Goal: Task Accomplishment & Management: Complete application form

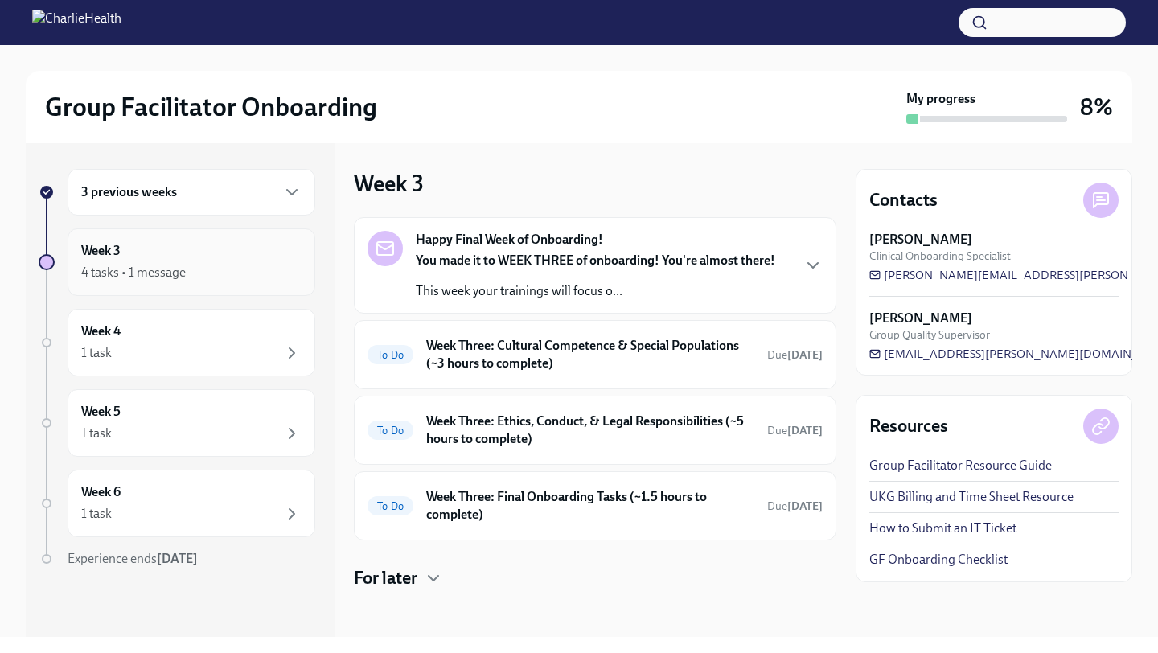
click at [162, 265] on div "4 tasks • 1 message" at bounding box center [133, 273] width 105 height 18
click at [171, 193] on h6 "3 previous weeks" at bounding box center [129, 192] width 96 height 18
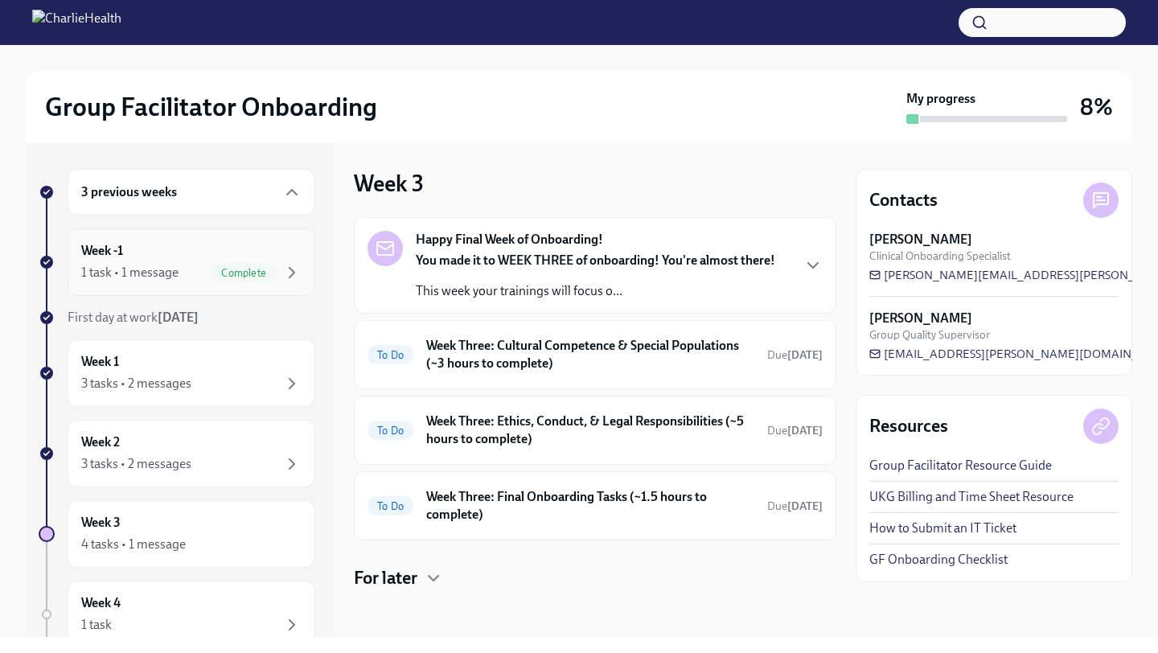
click at [160, 258] on div "Week -1 1 task • 1 message Complete" at bounding box center [191, 262] width 220 height 40
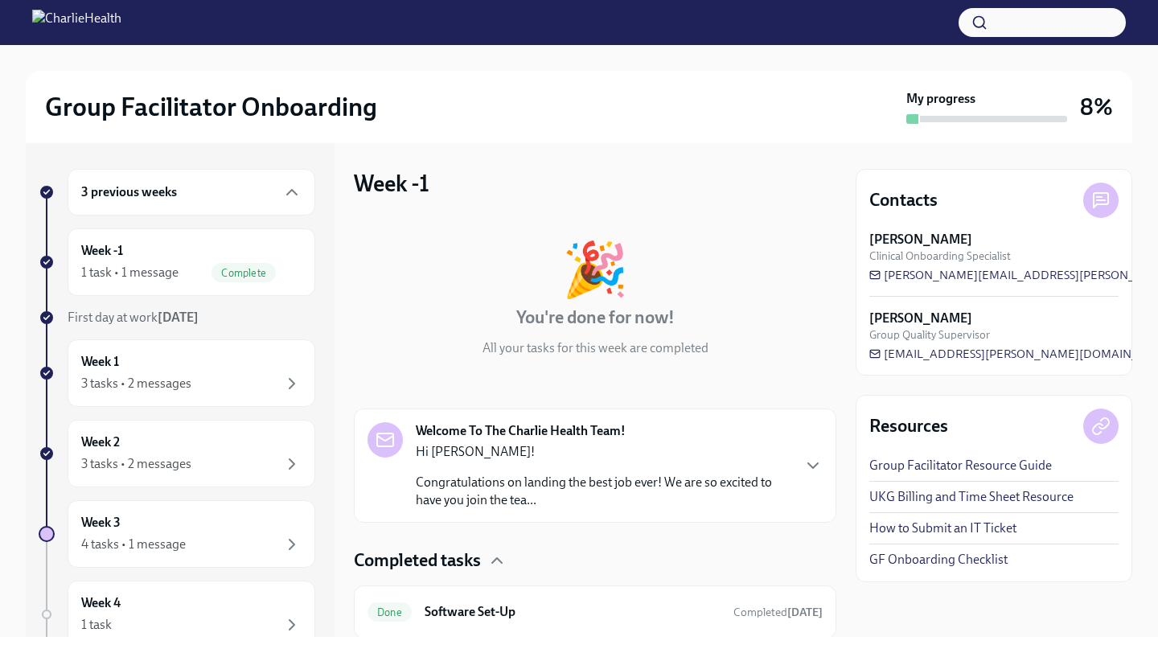
scroll to position [53, 0]
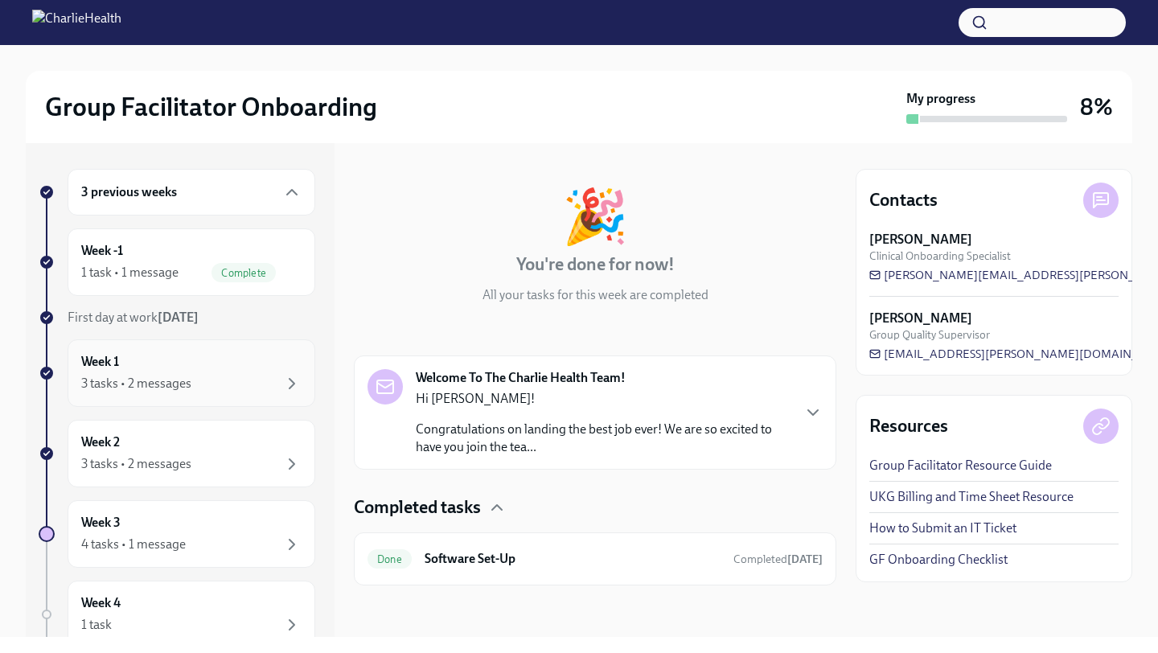
click at [207, 388] on div "3 tasks • 2 messages" at bounding box center [191, 383] width 220 height 19
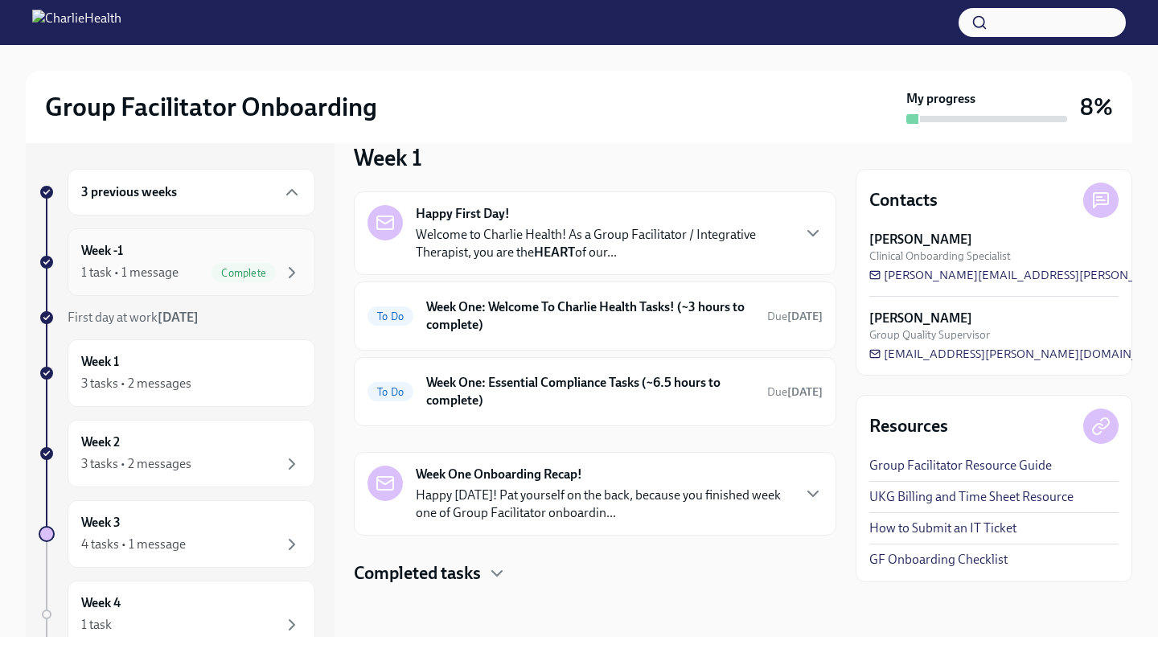
click at [195, 270] on div "1 task • 1 message Complete" at bounding box center [191, 272] width 220 height 19
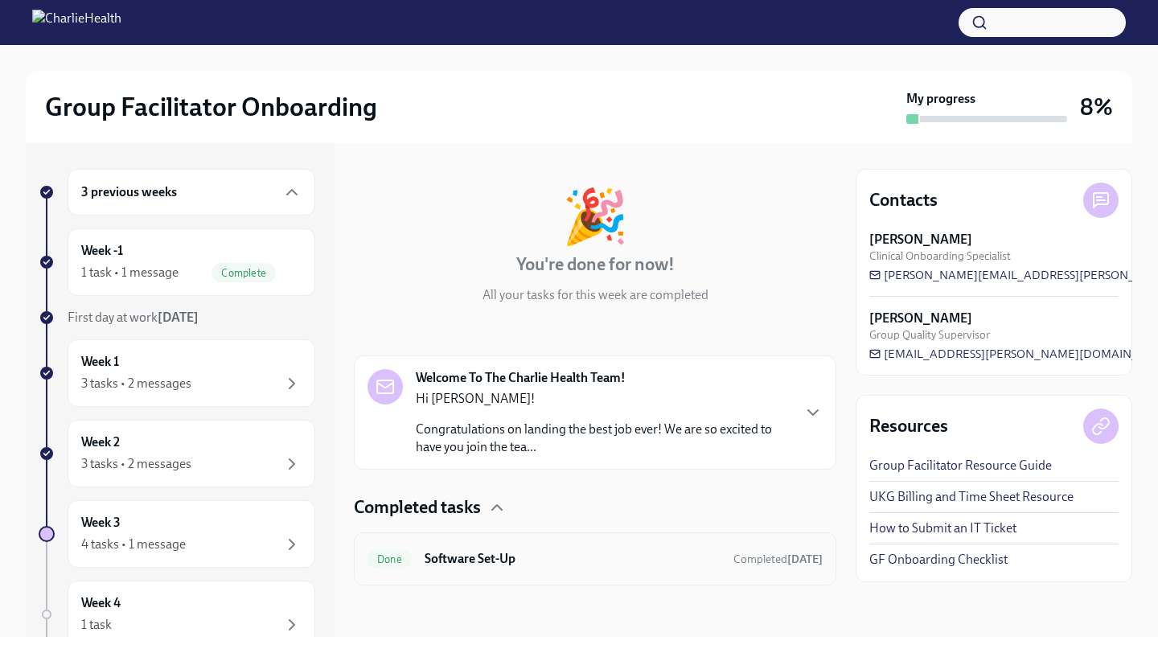
click at [465, 572] on div "Done Software Set-Up Completed [DATE]" at bounding box center [595, 559] width 483 height 53
click at [465, 559] on h6 "Software Set-Up" at bounding box center [573, 559] width 296 height 18
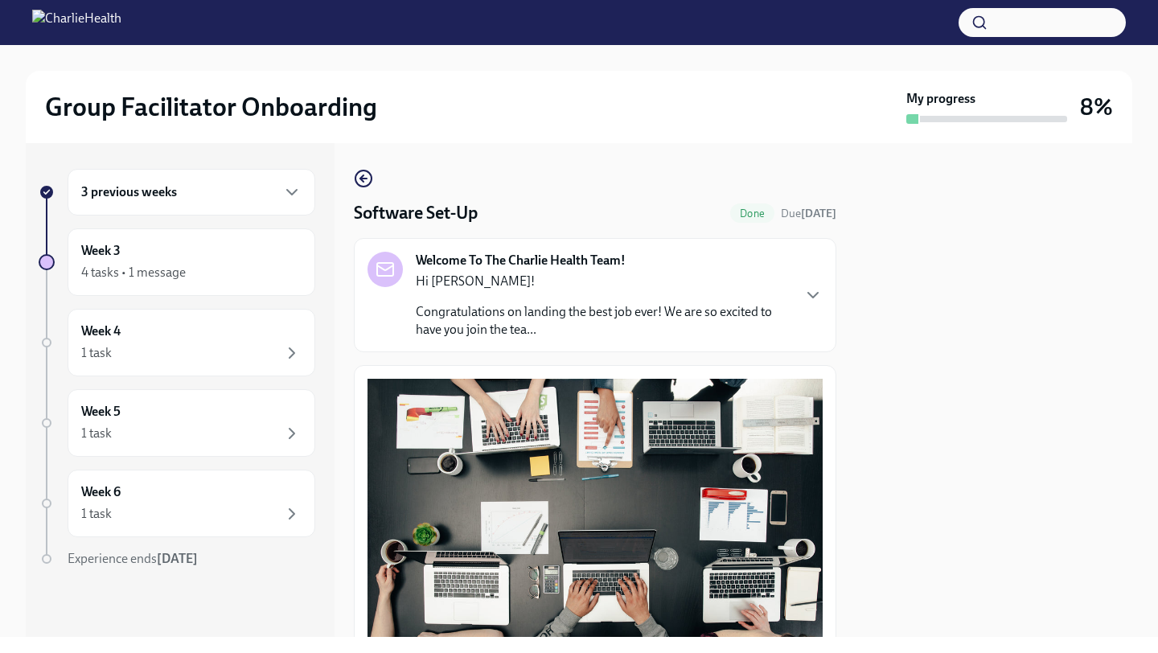
scroll to position [436, 0]
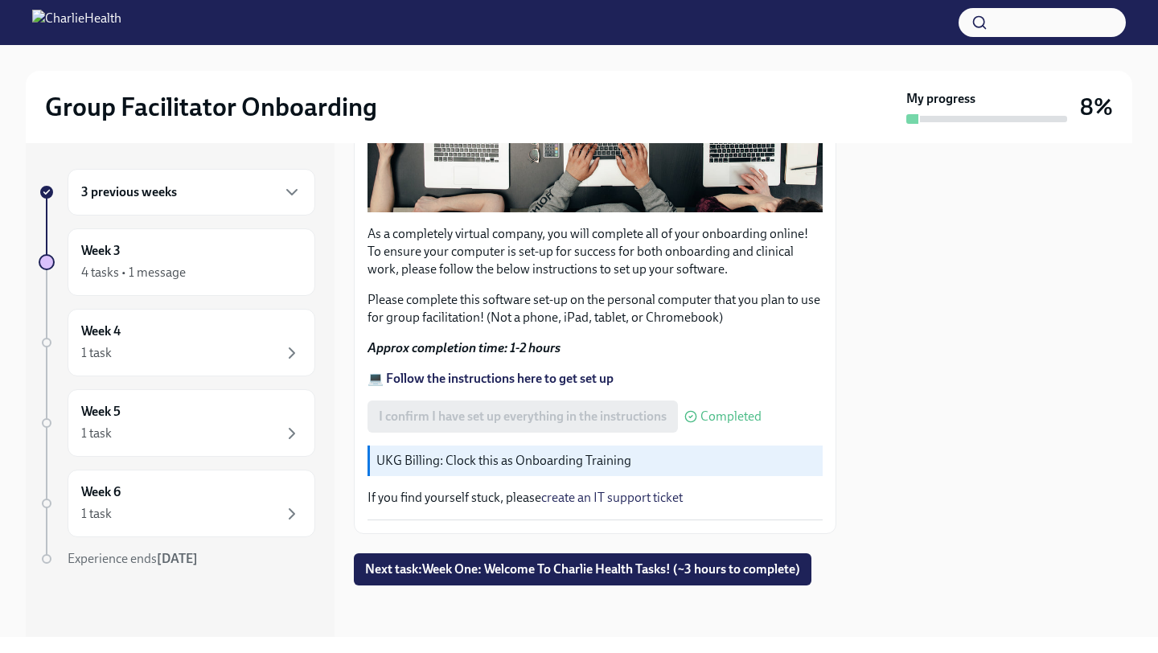
click at [516, 377] on strong "💻 Follow the instructions here to get set up" at bounding box center [491, 378] width 246 height 15
click at [237, 203] on div "3 previous weeks" at bounding box center [192, 192] width 248 height 47
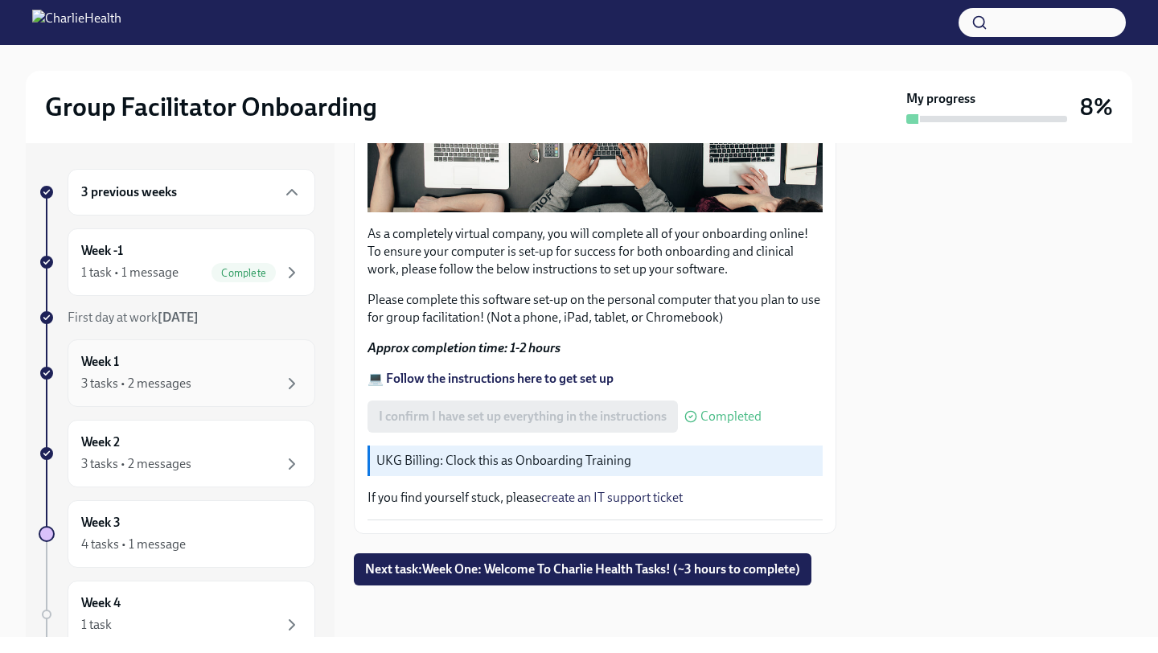
click at [183, 385] on div "3 tasks • 2 messages" at bounding box center [136, 384] width 110 height 18
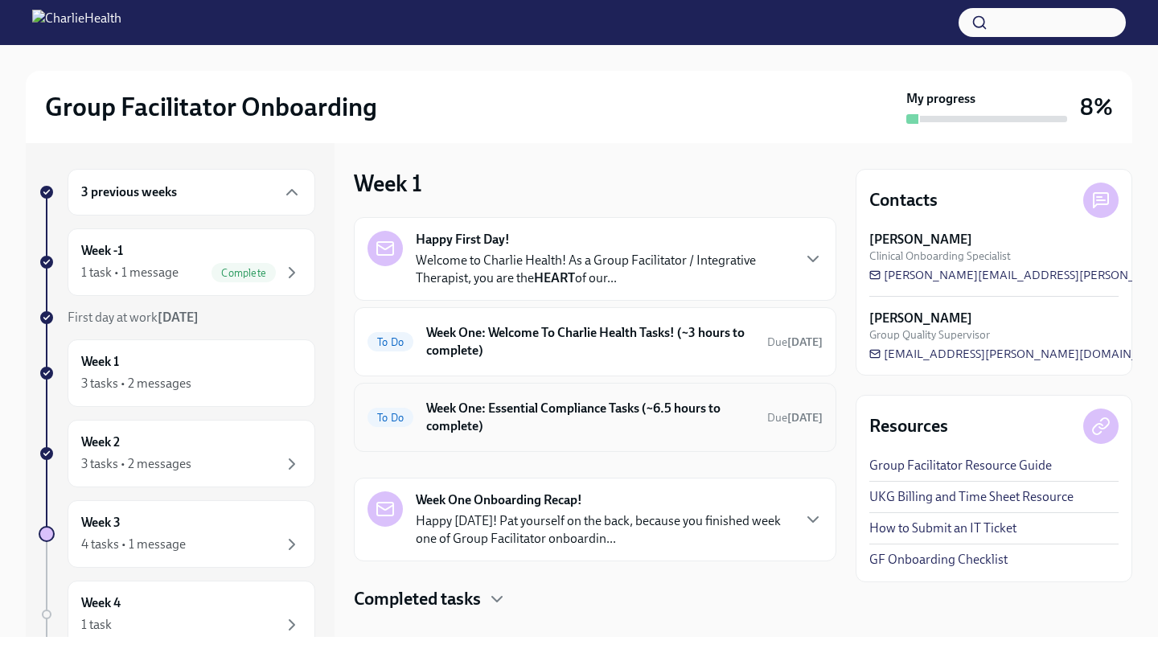
scroll to position [26, 0]
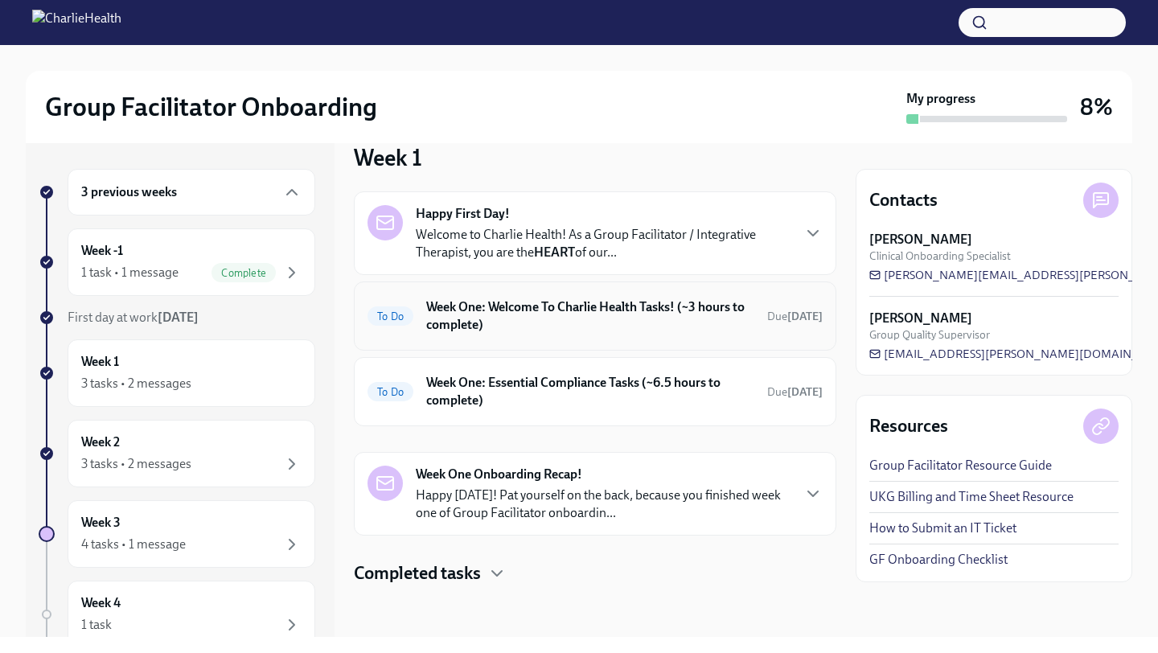
click at [501, 307] on h6 "Week One: Welcome To Charlie Health Tasks! (~3 hours to complete)" at bounding box center [590, 315] width 328 height 35
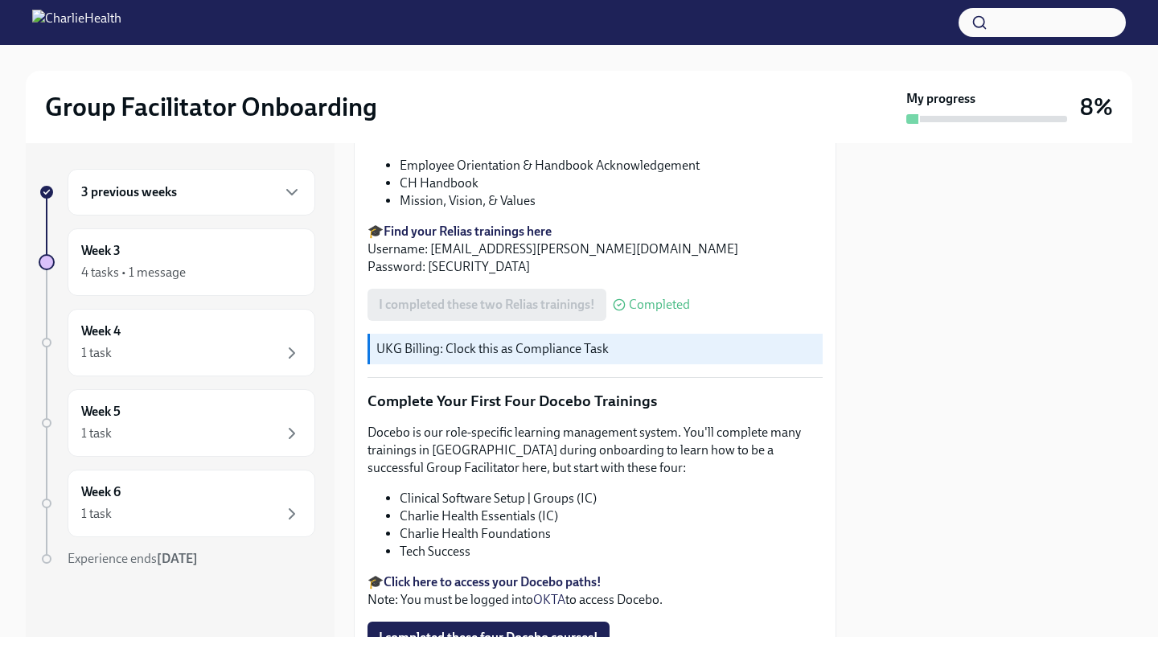
scroll to position [2046, 0]
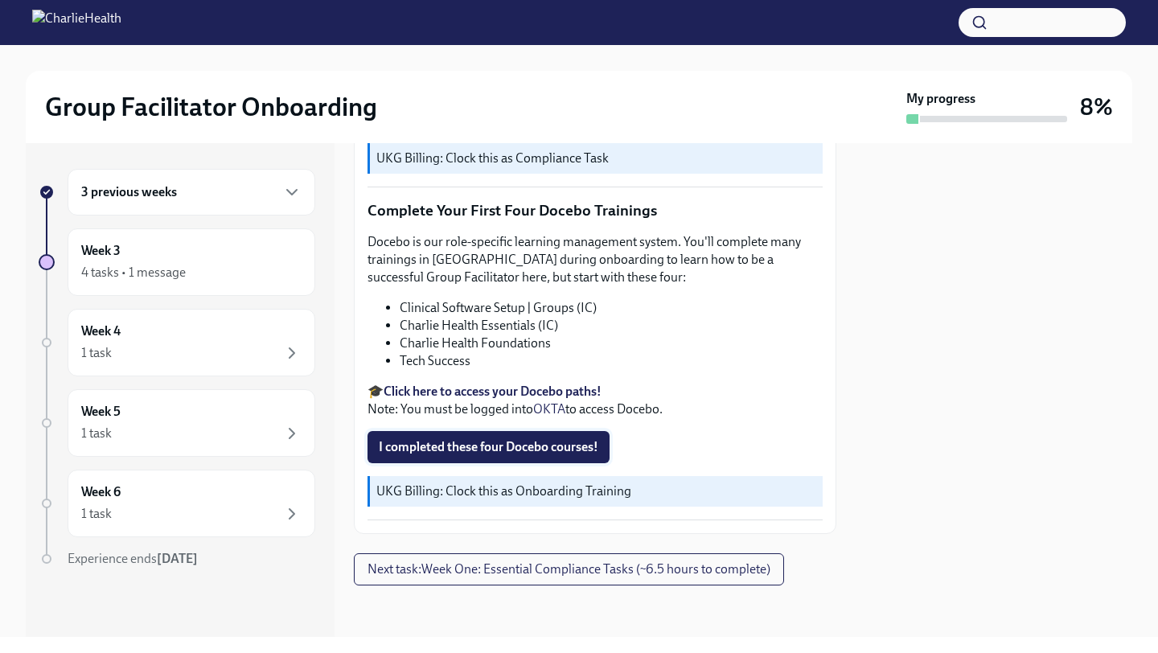
click at [516, 441] on span "I completed these four Docebo courses!" at bounding box center [489, 447] width 220 height 16
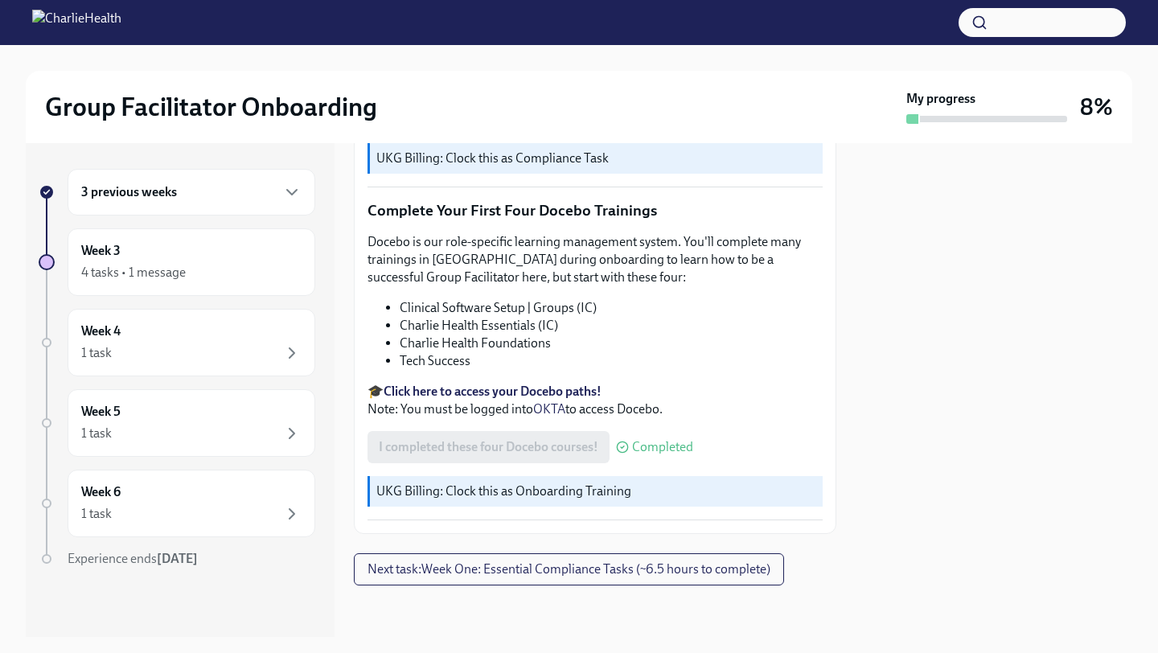
click at [521, 387] on strong "Click here to access your Docebo paths!" at bounding box center [493, 391] width 218 height 15
click at [226, 209] on div "3 previous weeks" at bounding box center [192, 192] width 248 height 47
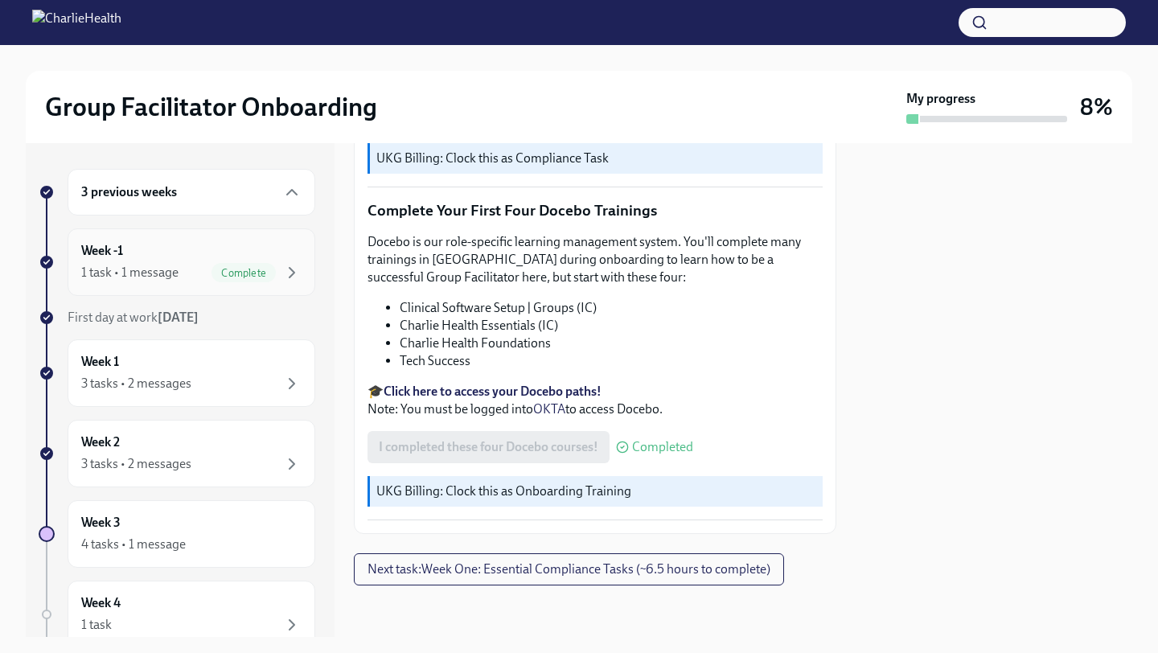
click at [218, 250] on div "Week -1 1 task • 1 message Complete" at bounding box center [191, 262] width 220 height 40
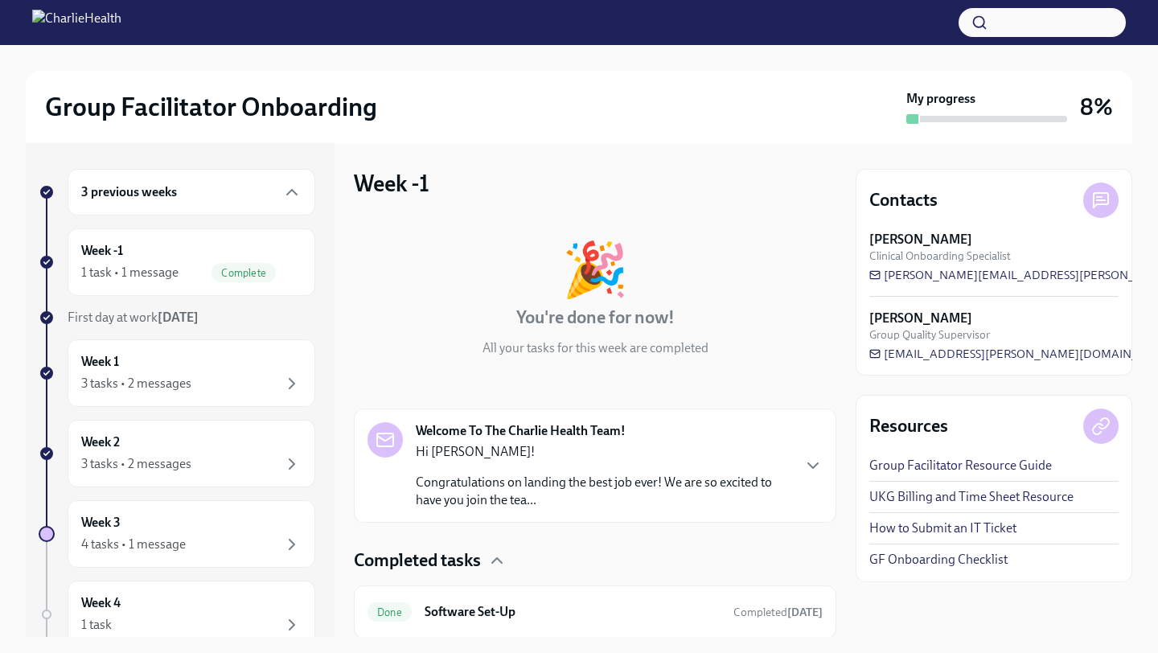
scroll to position [53, 0]
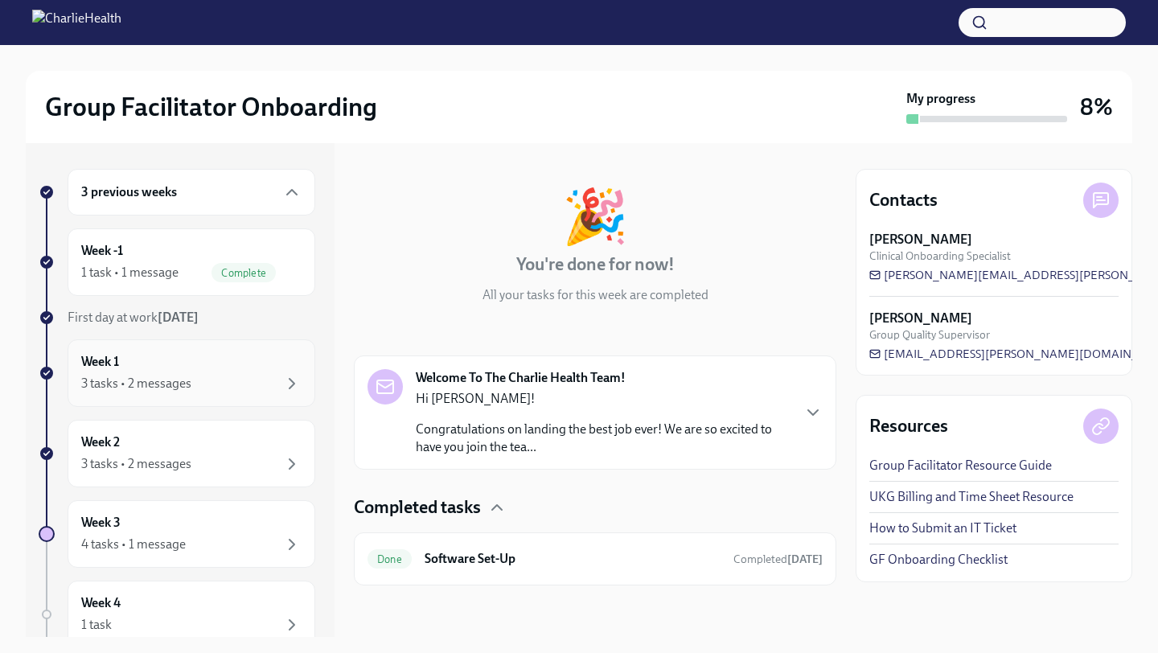
click at [216, 397] on div "Week 1 3 tasks • 2 messages" at bounding box center [192, 373] width 248 height 68
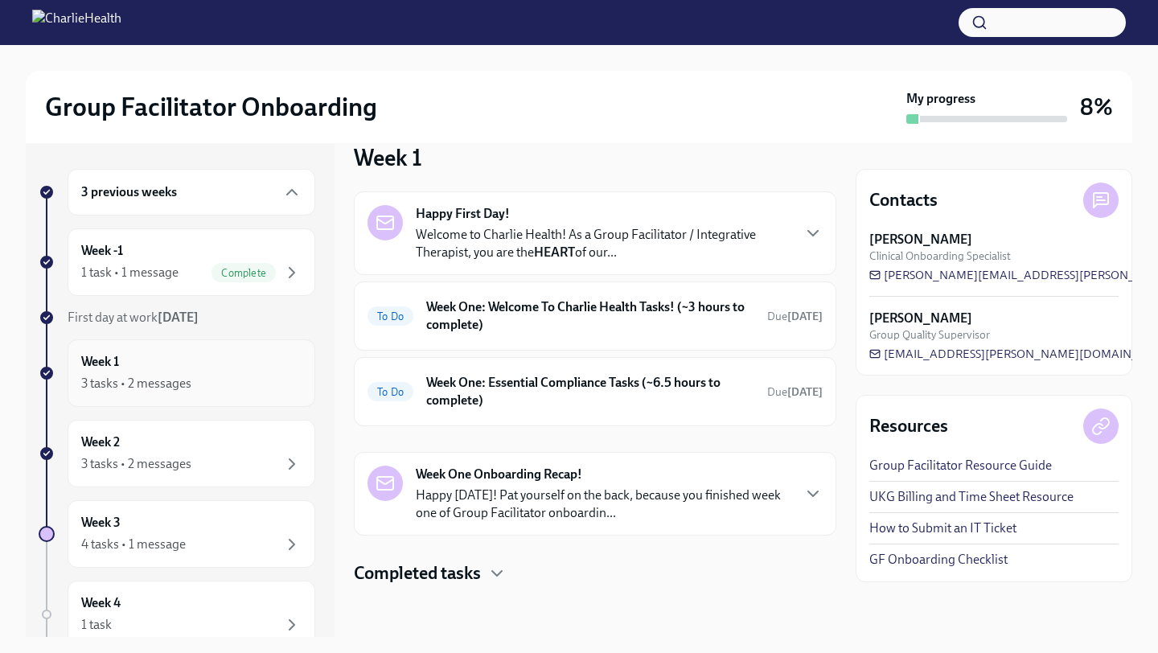
scroll to position [26, 0]
click at [611, 319] on h6 "Week One: Welcome To Charlie Health Tasks! (~3 hours to complete)" at bounding box center [590, 315] width 328 height 35
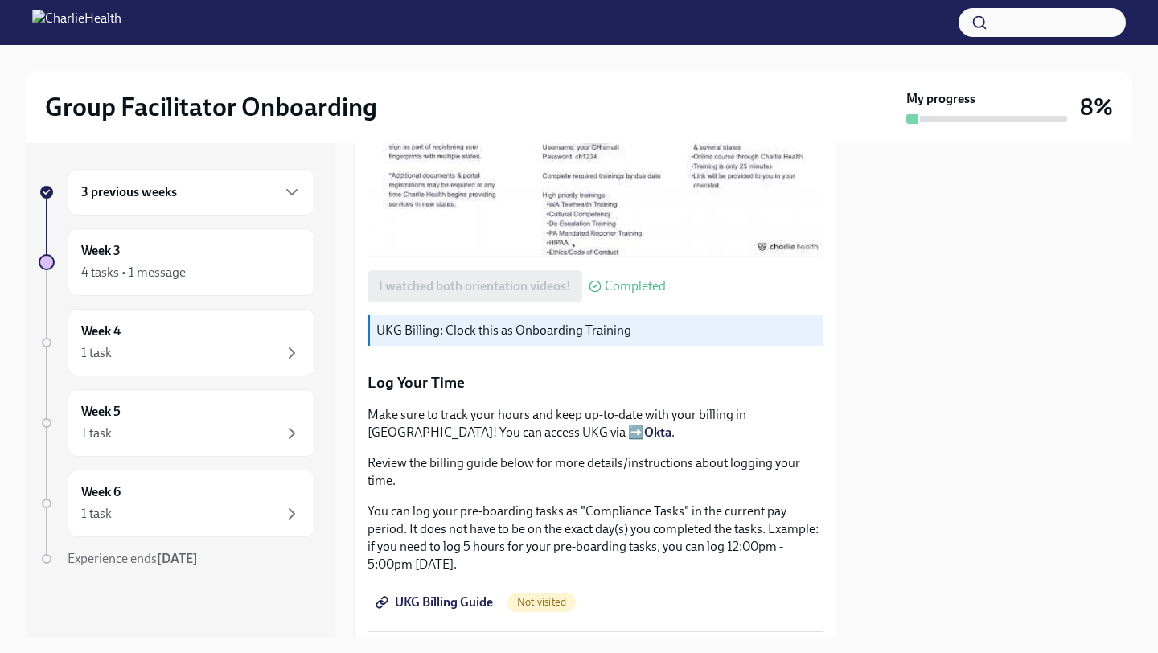
scroll to position [2046, 0]
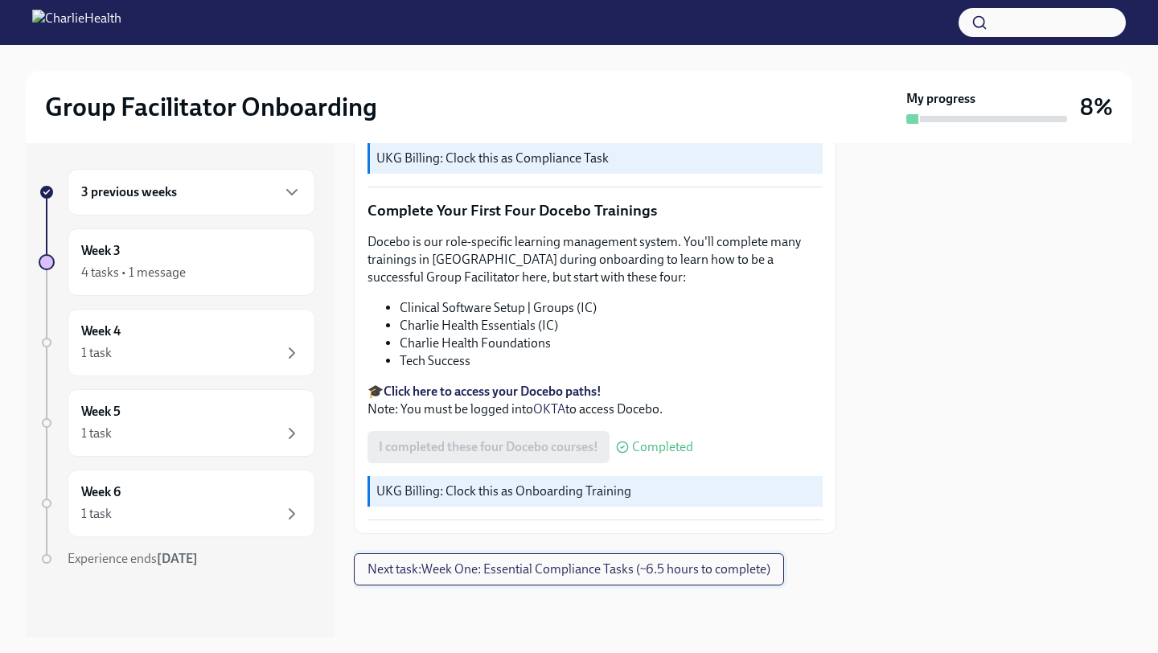
click at [566, 558] on button "Next task : Week One: Essential Compliance Tasks (~6.5 hours to complete)" at bounding box center [569, 569] width 430 height 32
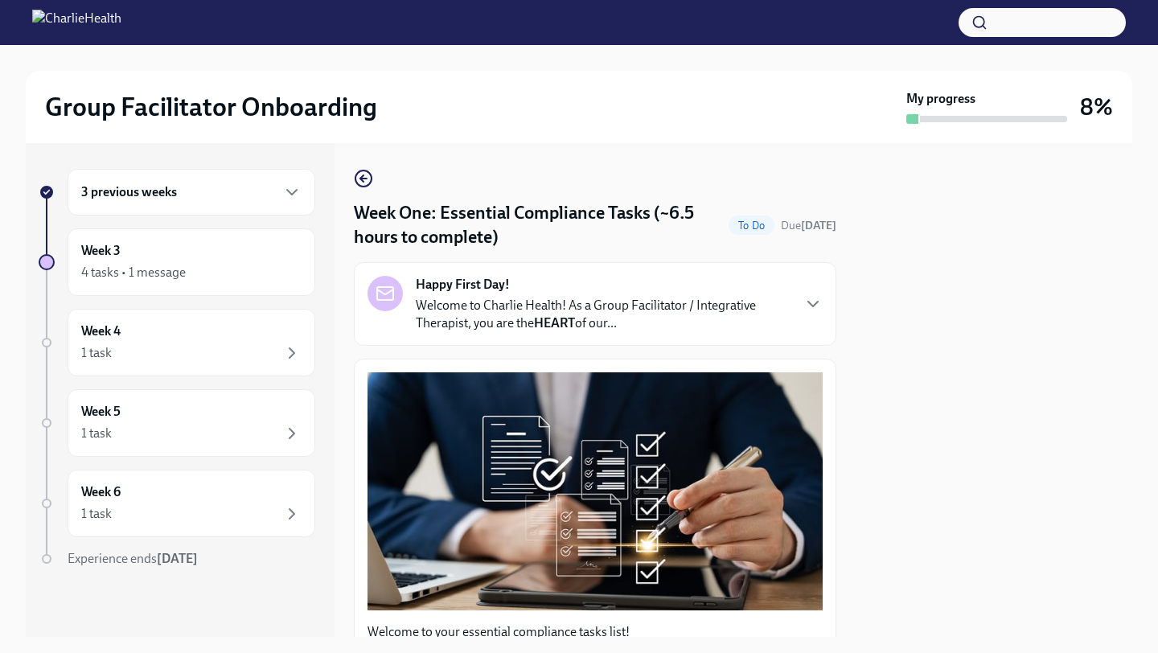
scroll to position [395, 0]
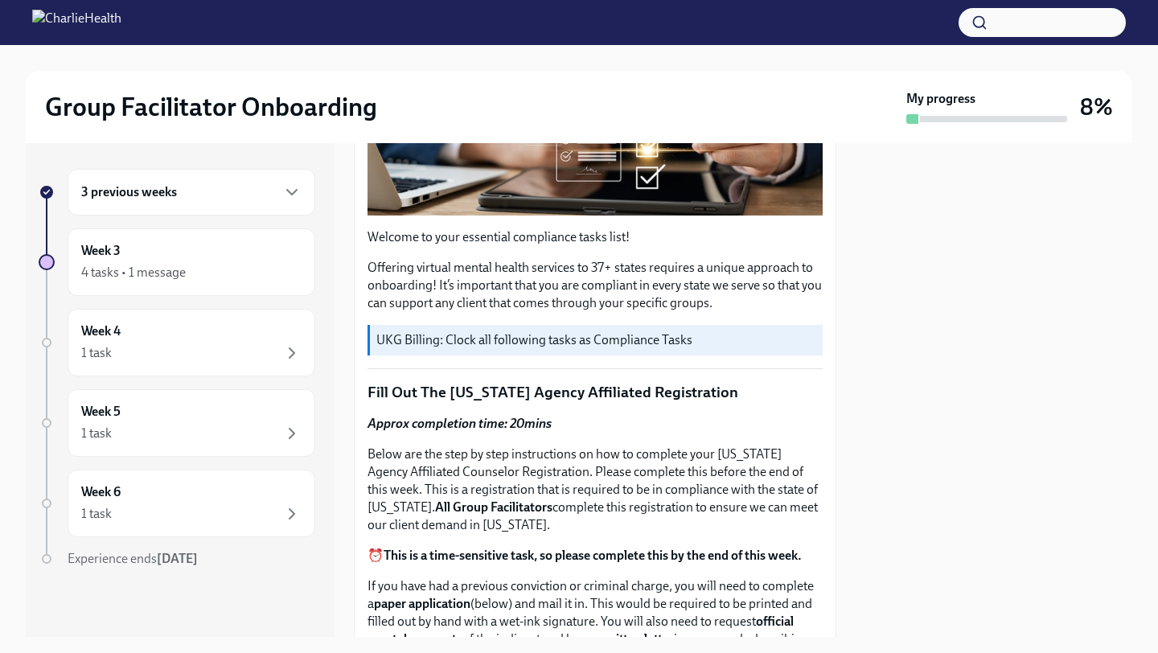
click at [183, 186] on div "3 previous weeks" at bounding box center [191, 192] width 220 height 19
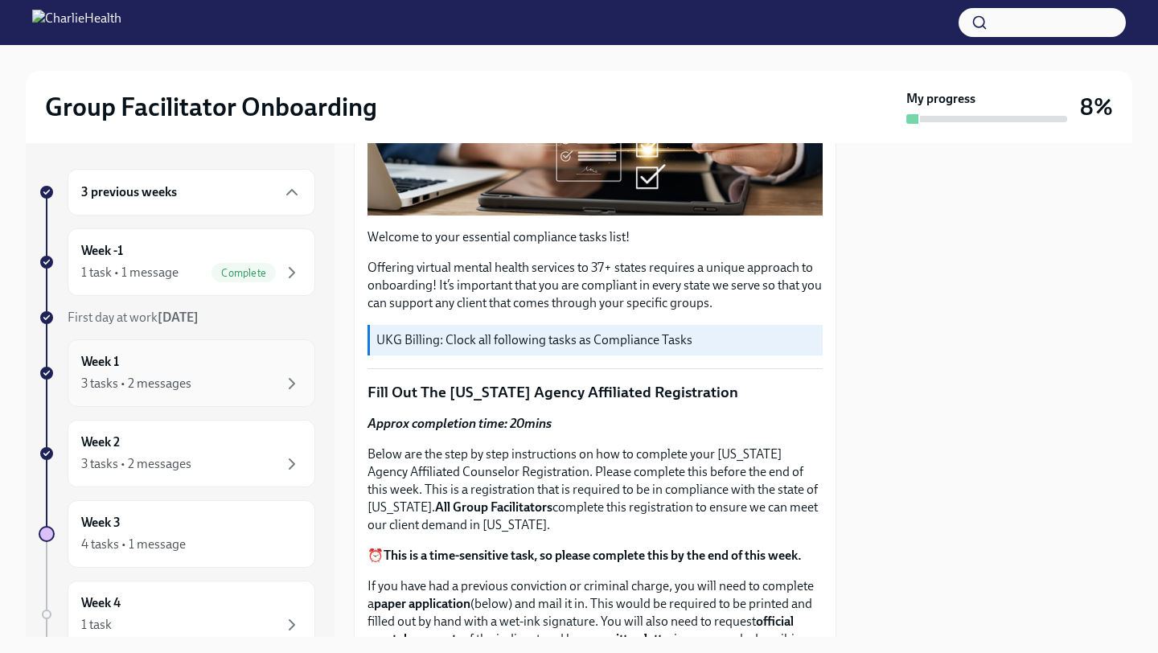
click at [175, 353] on div "Week 1 3 tasks • 2 messages" at bounding box center [191, 373] width 220 height 40
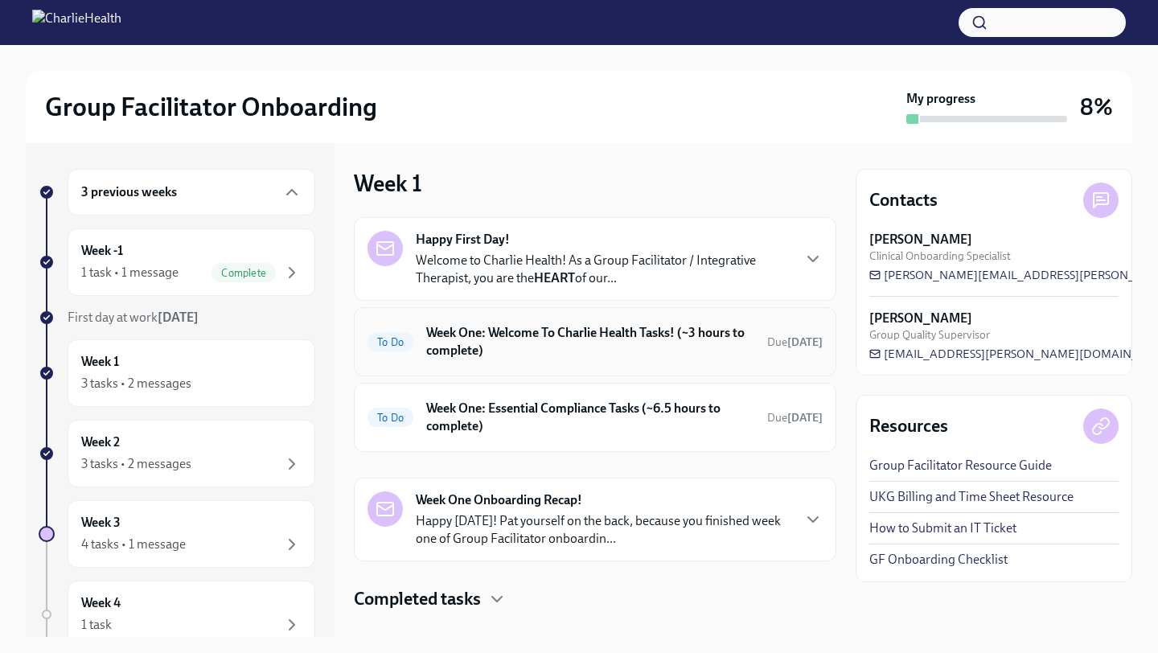
scroll to position [26, 0]
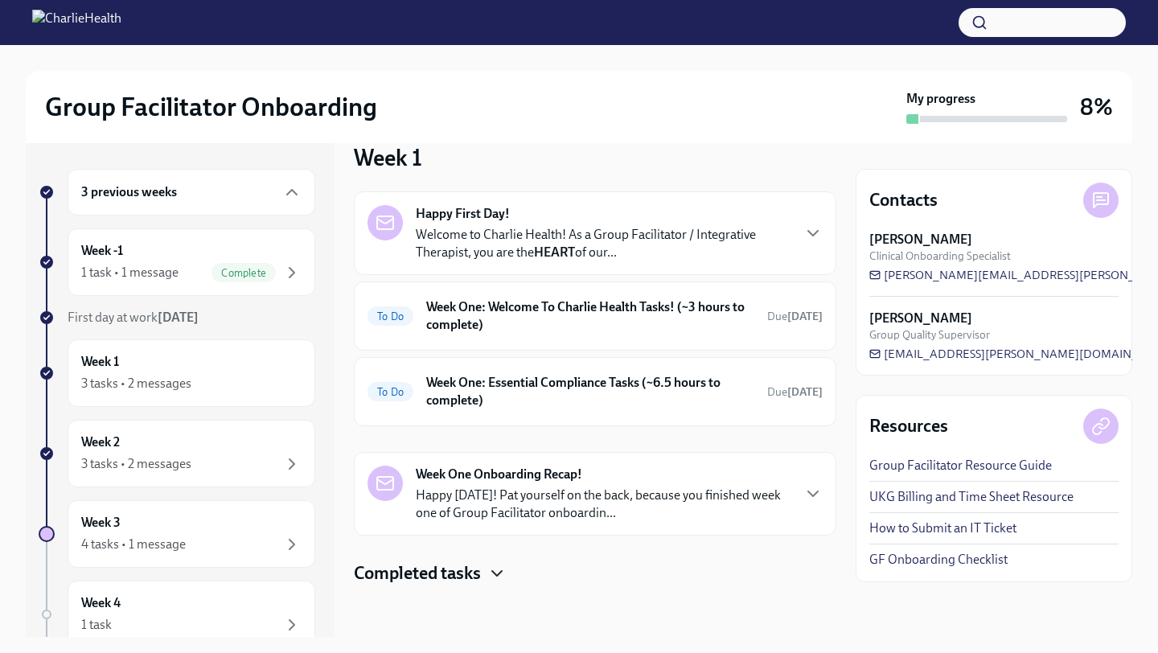
click at [499, 580] on icon "button" at bounding box center [496, 573] width 19 height 19
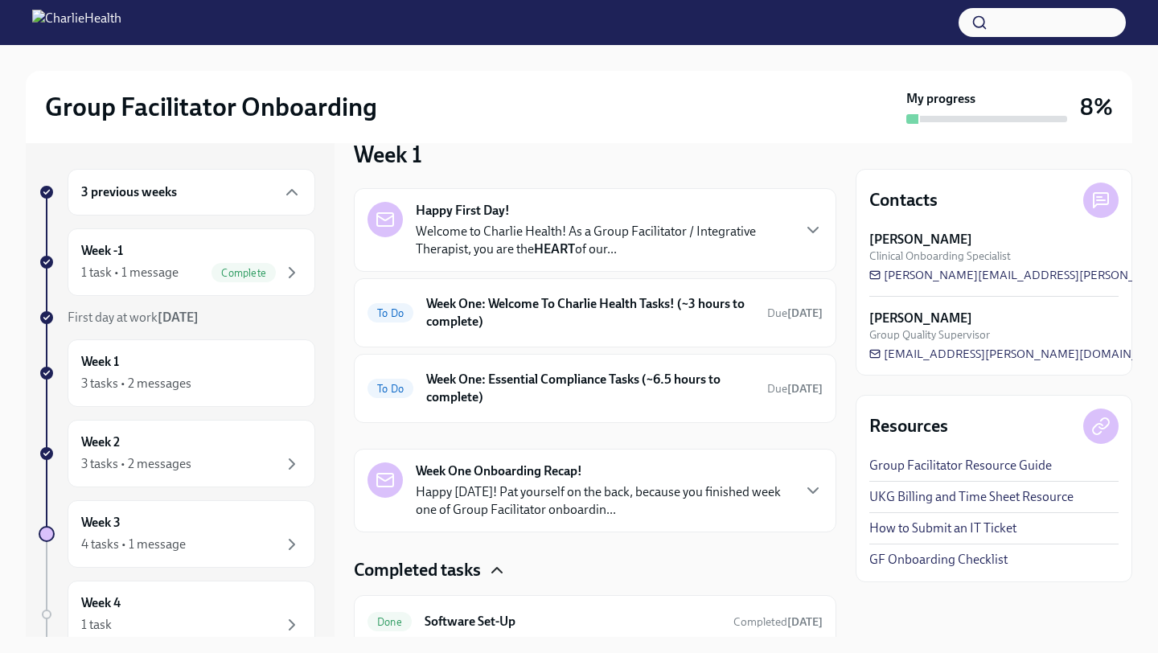
scroll to position [22, 0]
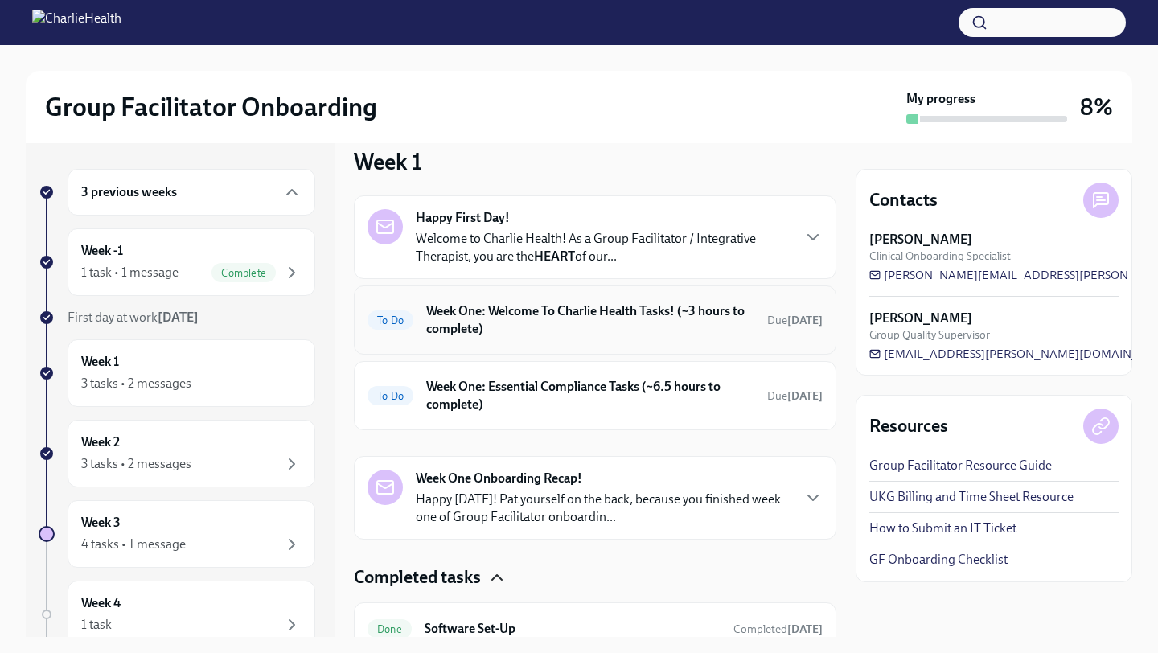
click at [513, 332] on h6 "Week One: Welcome To Charlie Health Tasks! (~3 hours to complete)" at bounding box center [590, 319] width 328 height 35
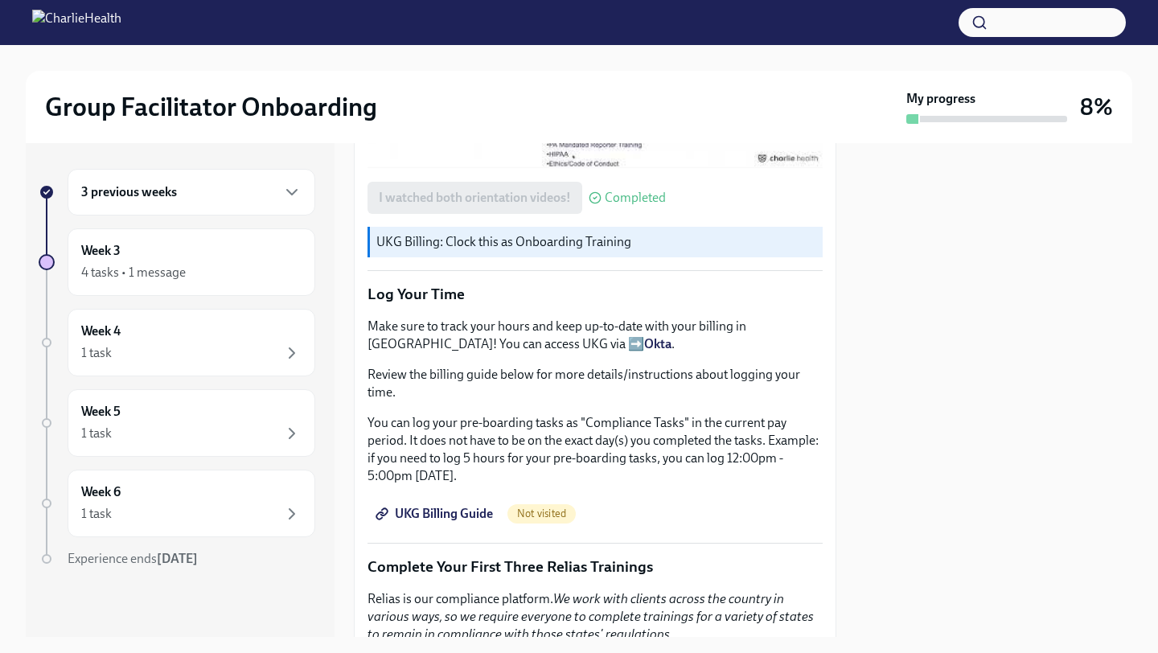
scroll to position [1302, 0]
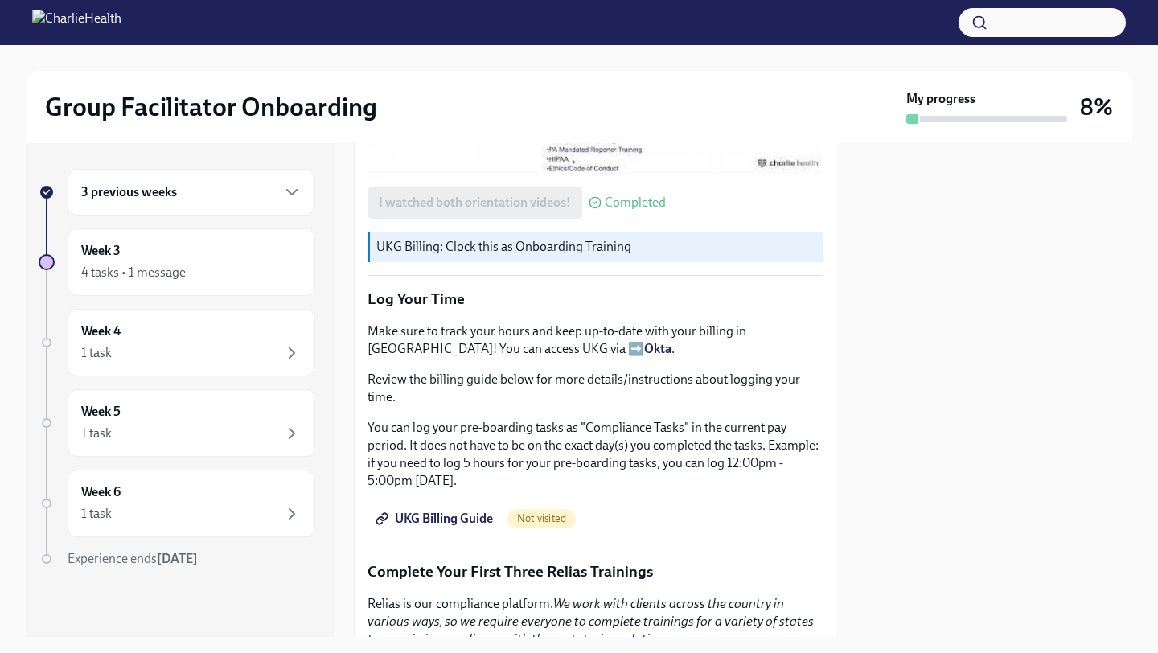
click at [540, 520] on span "Not visited" at bounding box center [542, 518] width 68 height 12
click at [462, 516] on span "UKG Billing Guide" at bounding box center [436, 519] width 114 height 16
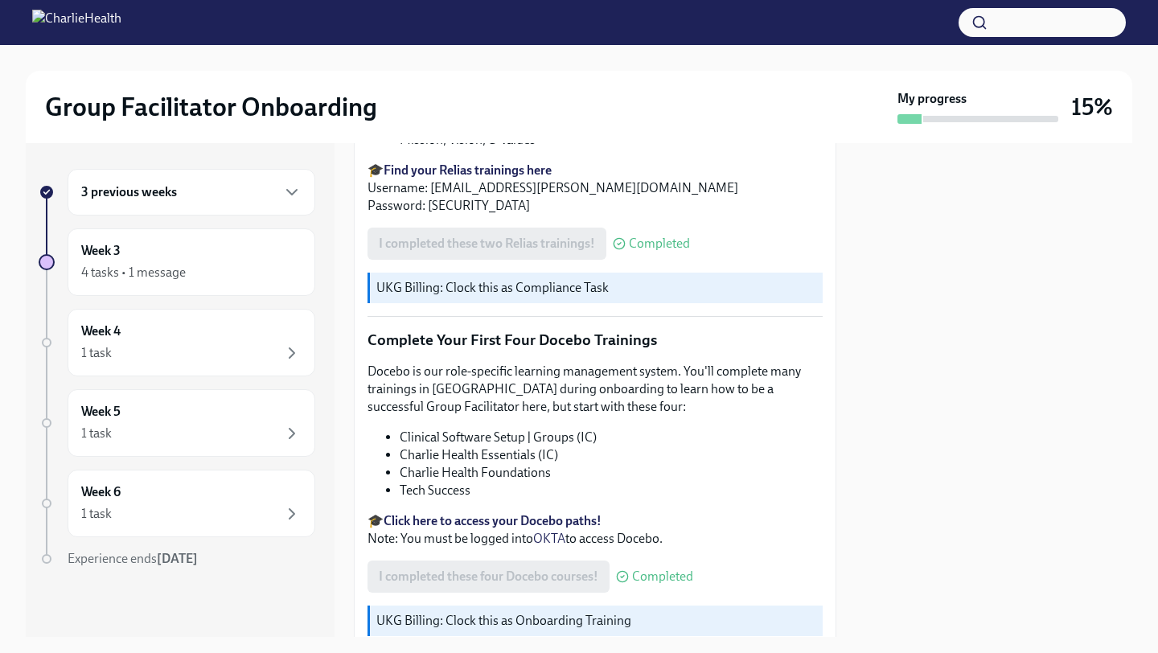
scroll to position [2046, 0]
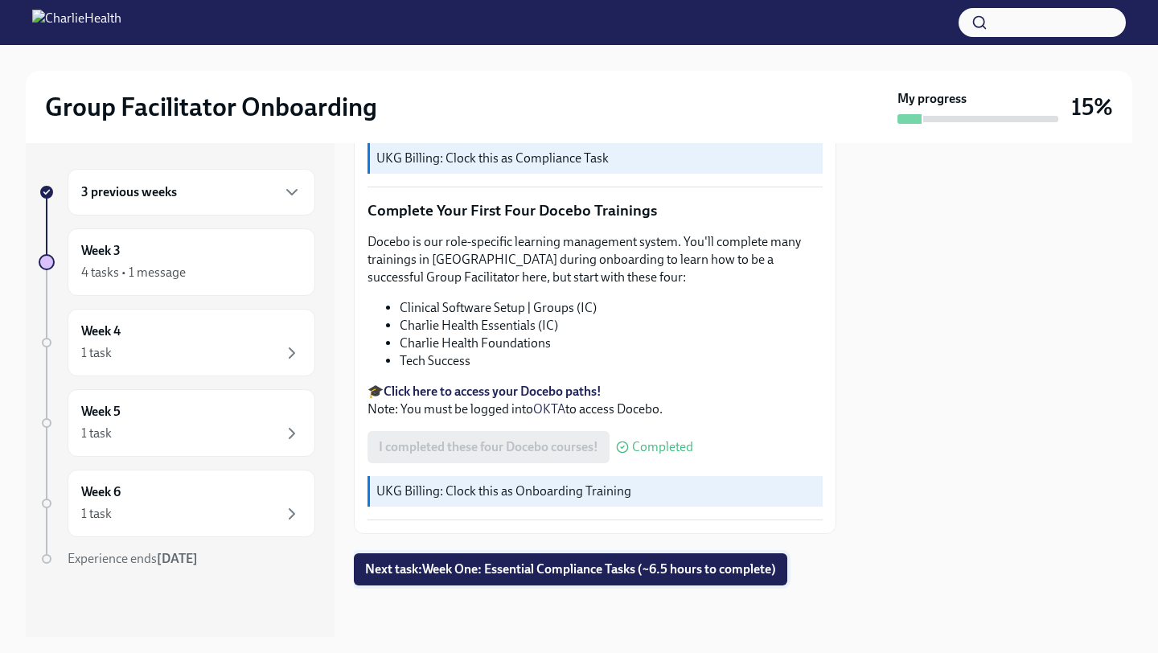
click at [499, 570] on span "Next task : Week One: Essential Compliance Tasks (~6.5 hours to complete)" at bounding box center [570, 569] width 411 height 16
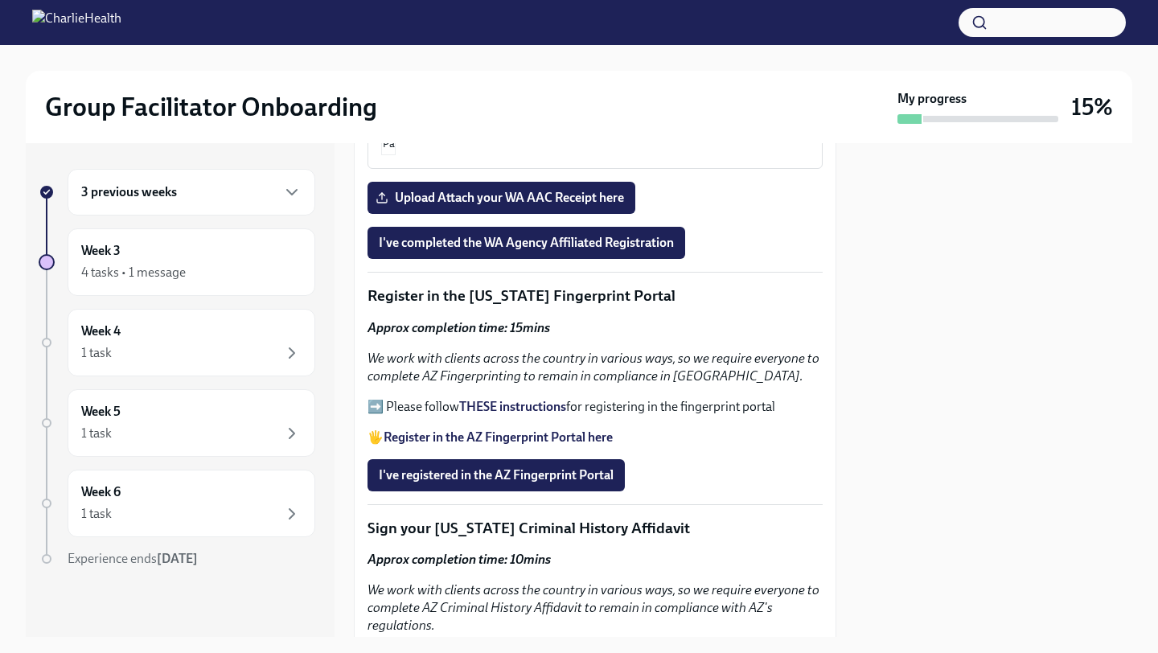
scroll to position [1746, 0]
click at [297, 355] on icon "button" at bounding box center [291, 352] width 19 height 19
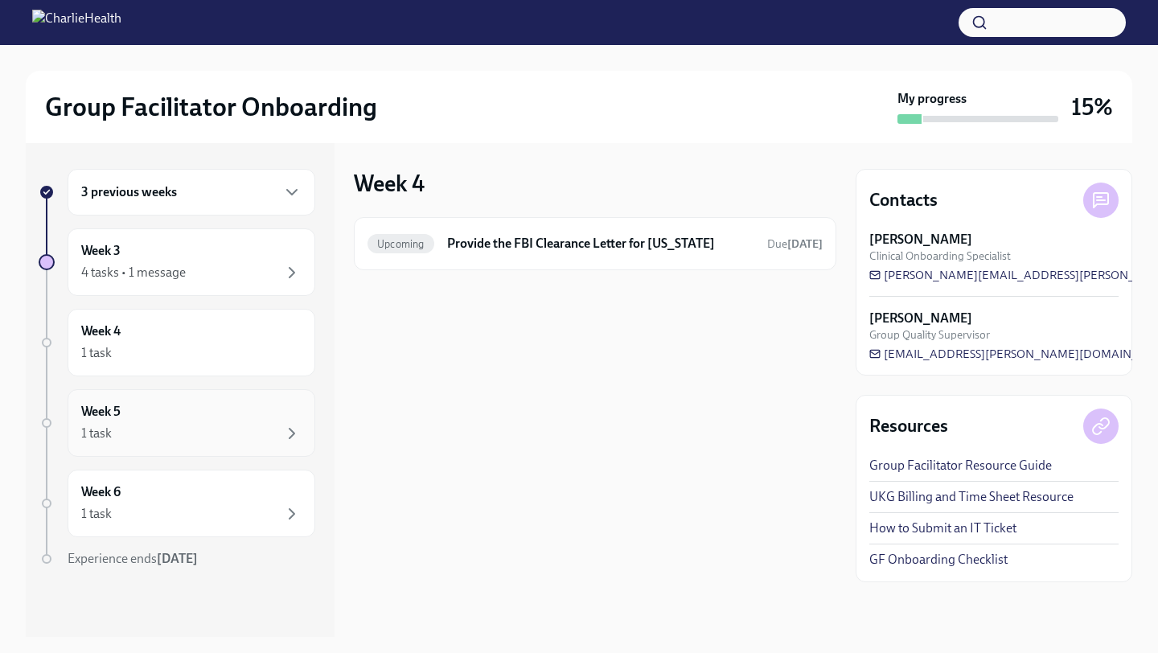
click at [202, 433] on div "1 task" at bounding box center [191, 433] width 220 height 19
click at [202, 521] on div "1 task" at bounding box center [191, 513] width 220 height 19
click at [187, 318] on div "Week 4 1 task" at bounding box center [192, 343] width 248 height 68
click at [187, 257] on div "Week 3 4 tasks • 1 message" at bounding box center [191, 262] width 220 height 40
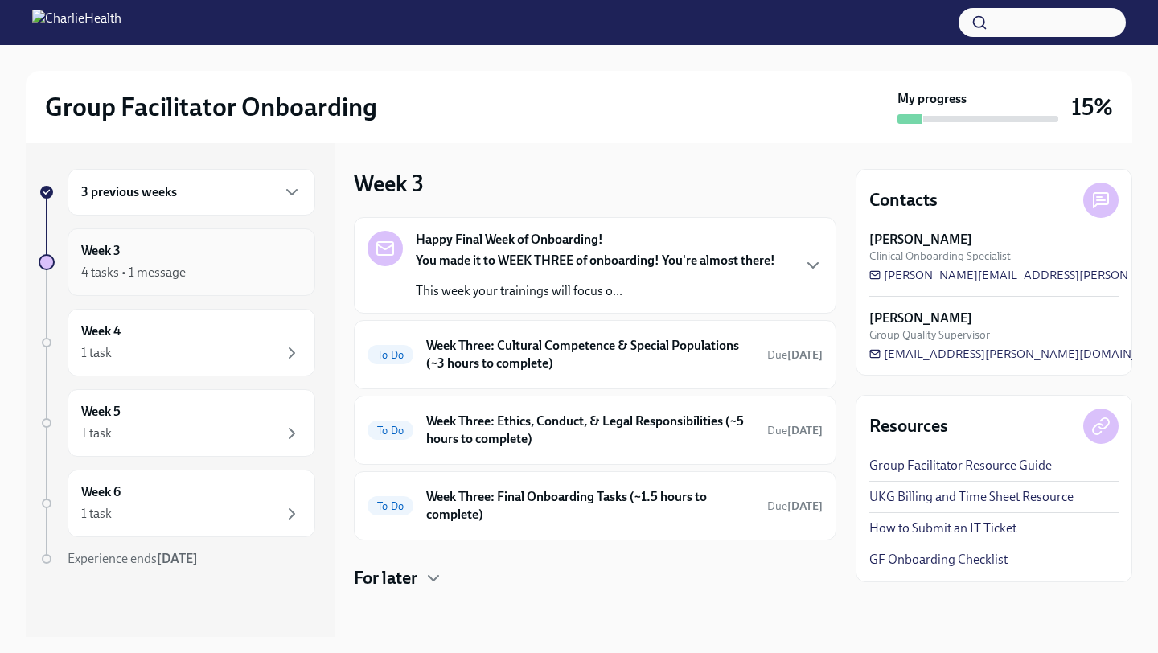
click at [216, 276] on div "4 tasks • 1 message" at bounding box center [191, 272] width 220 height 19
click at [200, 181] on div "3 previous weeks" at bounding box center [192, 192] width 248 height 47
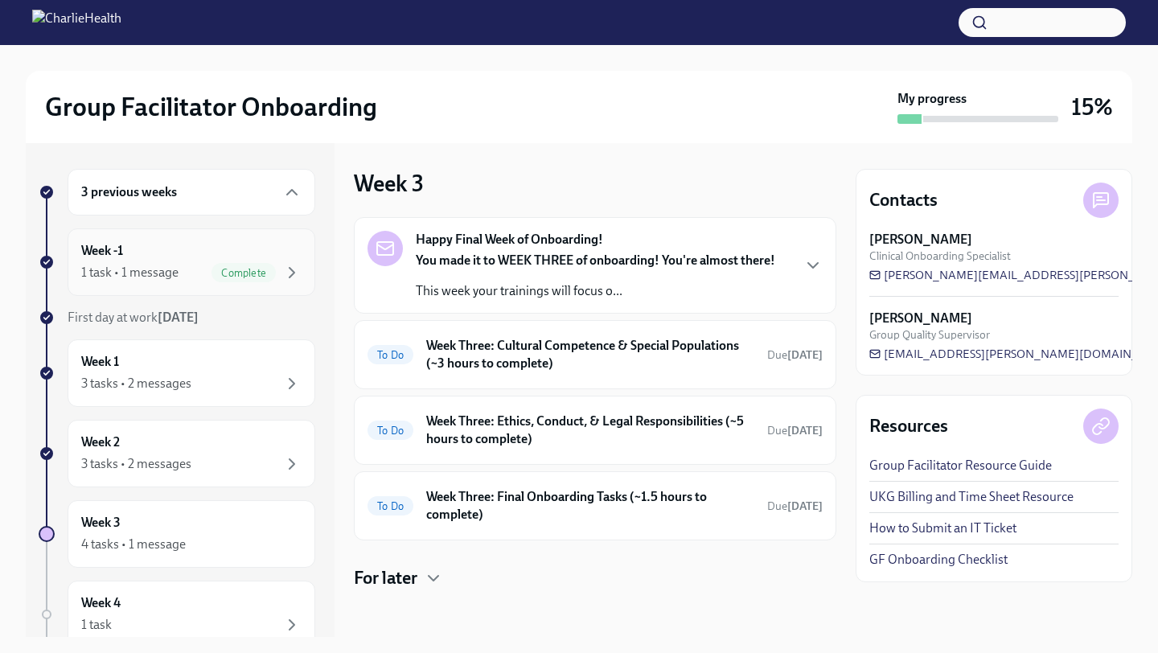
click at [288, 282] on div "Week -1 1 task • 1 message Complete" at bounding box center [192, 262] width 248 height 68
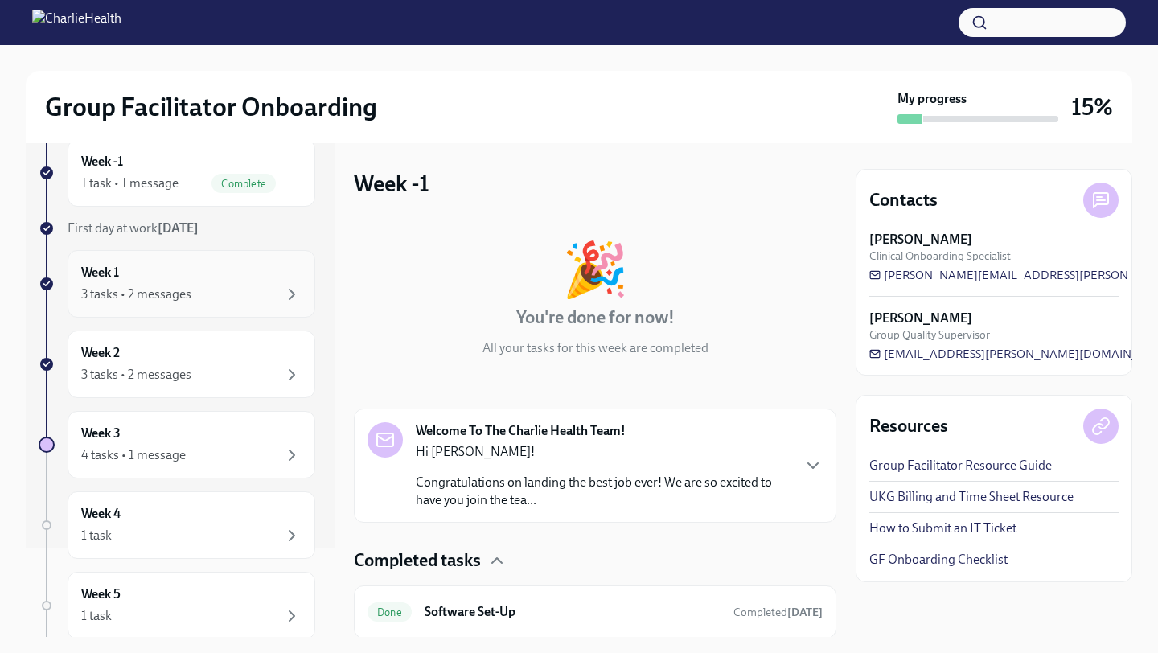
scroll to position [92, 0]
click at [234, 301] on div "3 tasks • 2 messages" at bounding box center [191, 291] width 220 height 19
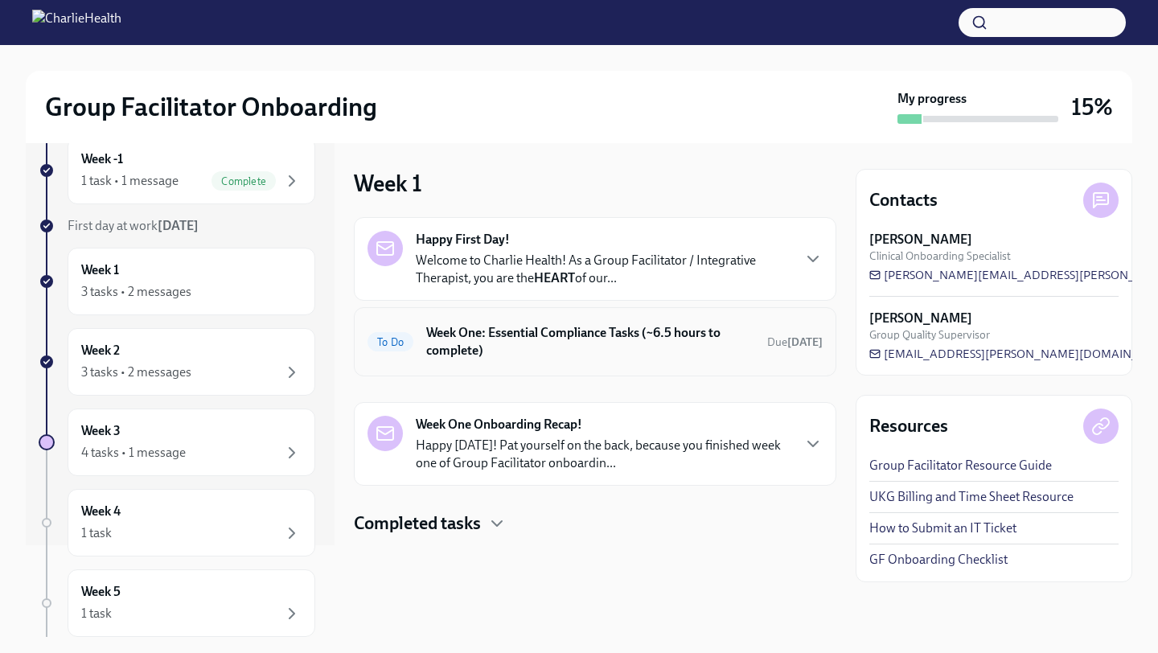
click at [590, 355] on h6 "Week One: Essential Compliance Tasks (~6.5 hours to complete)" at bounding box center [590, 341] width 328 height 35
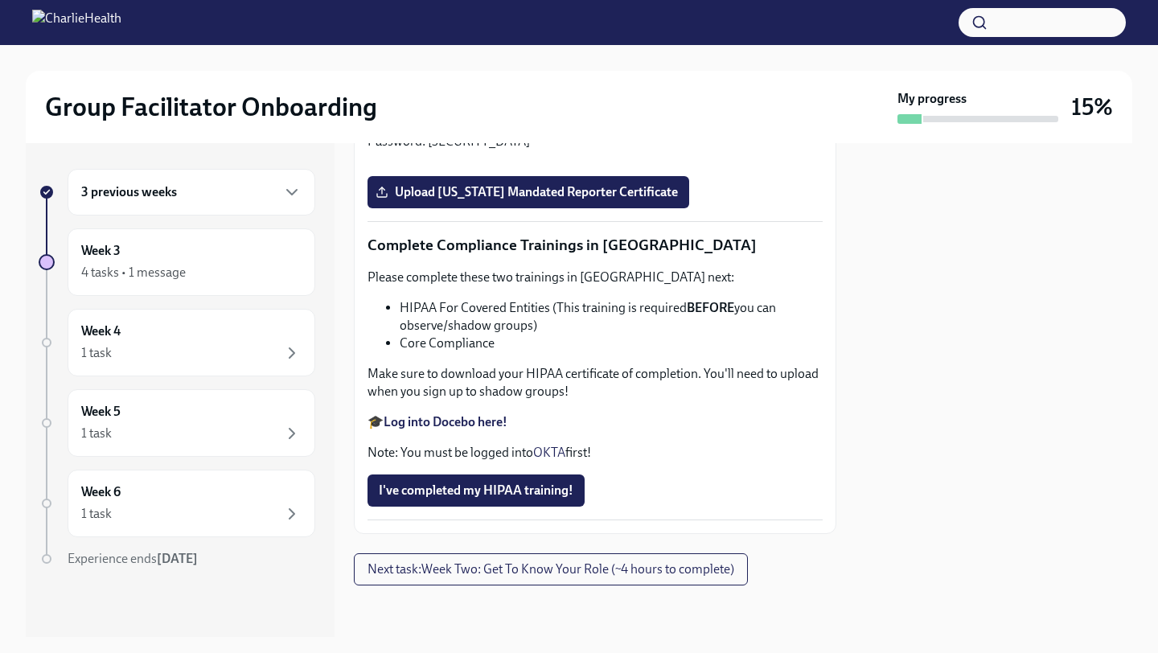
scroll to position [3817, 0]
